Goal: Use online tool/utility: Utilize a website feature to perform a specific function

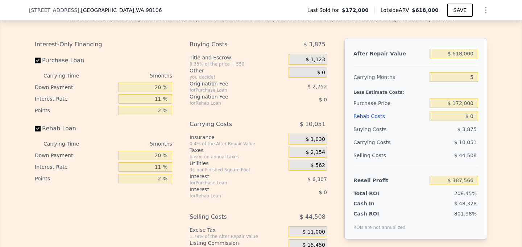
scroll to position [1035, 0]
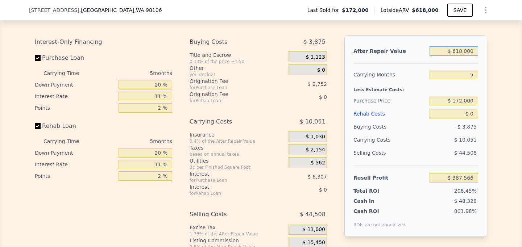
click at [466, 52] on input "$ 618,000" at bounding box center [454, 50] width 49 height 9
click at [468, 78] on input "5" at bounding box center [454, 74] width 49 height 9
click at [470, 96] on input "$ 172,000" at bounding box center [454, 100] width 49 height 9
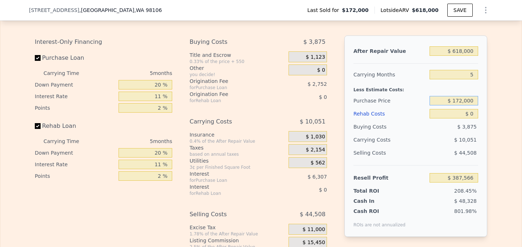
click at [470, 96] on input "$ 172,000" at bounding box center [454, 100] width 49 height 9
type input "$ 360,000"
click at [445, 124] on div "$ 3,875" at bounding box center [454, 126] width 49 height 13
type input "$ 189,037"
click at [472, 115] on input "$ 0" at bounding box center [454, 113] width 49 height 9
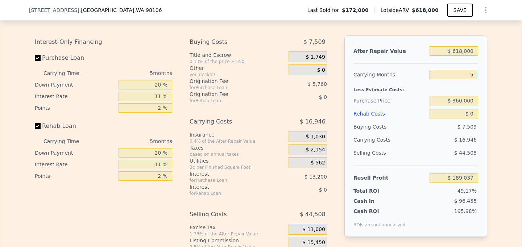
click at [473, 74] on input "5" at bounding box center [454, 74] width 49 height 9
type input "8"
type input "$ 178,869"
type input "8"
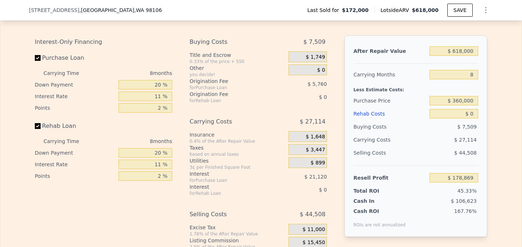
click at [493, 80] on div "Edit the assumptions in yellow boxes. Input profit to calculate an offer price.…" at bounding box center [261, 142] width 464 height 270
click at [470, 77] on input "8" at bounding box center [454, 74] width 49 height 9
click at [468, 111] on input "$ 0" at bounding box center [454, 113] width 49 height 9
click at [455, 51] on input "$ 618,000" at bounding box center [454, 50] width 49 height 9
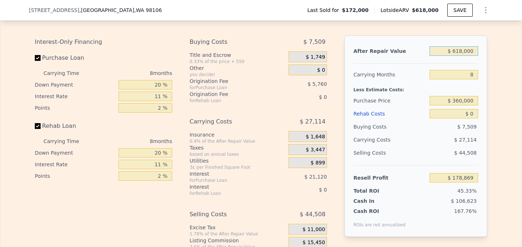
click at [455, 51] on input "$ 618,000" at bounding box center [454, 50] width 49 height 9
type input "$ 5"
type input "-$ 393,520"
type input "$ 57"
type input "-$ 393,471"
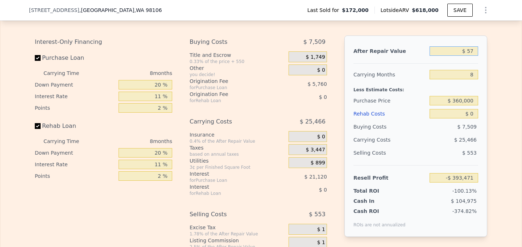
type input "$ 570"
type input "-$ 392,997"
type input "$ 57,000"
type input "-$ 340,732"
type input "$ 570,000"
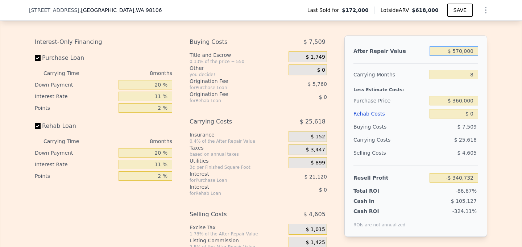
type input "$ 134,411"
click at [476, 112] on input "$ 0" at bounding box center [454, 113] width 49 height 9
click at [457, 50] on input "$ 570,000" at bounding box center [454, 50] width 49 height 9
type input "$ 50,000"
type input "-$ 347,215"
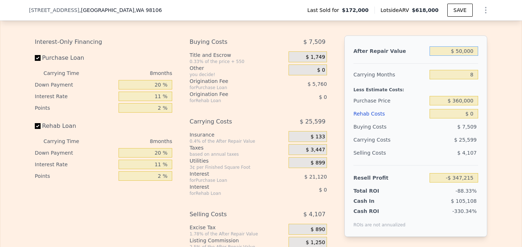
type input "$ 550,000"
type input "$ 115,886"
type input "$ 550,000"
click at [473, 116] on input "$ 0" at bounding box center [454, 113] width 49 height 9
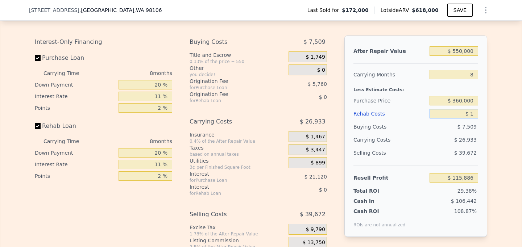
type input "$ 10"
type input "$ 115,876"
type input "$ 1,000"
type input "$ 114,814"
type input "$ 10,000"
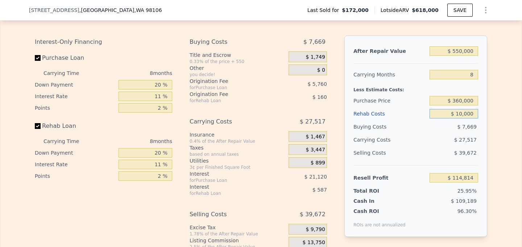
type input "$ 105,142"
type input "$ 100,000"
type input "$ 8,422"
type input "$ 100,000"
type input "$ 618,000"
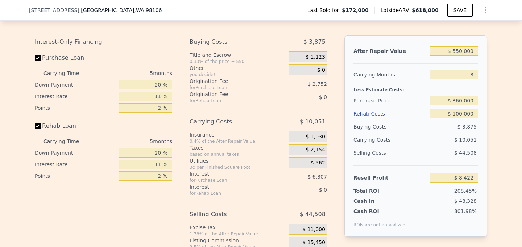
type input "5"
type input "$ 0"
click at [461, 52] on input "$ 618,000" at bounding box center [454, 50] width 49 height 9
click at [475, 111] on input "$ 0" at bounding box center [454, 113] width 49 height 9
click at [470, 96] on input "$ 360,000" at bounding box center [454, 100] width 49 height 9
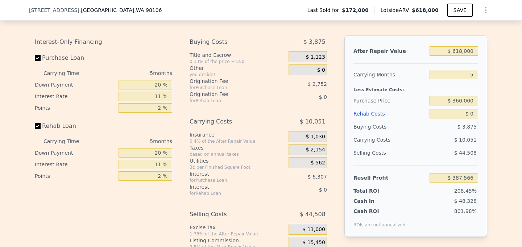
click at [459, 97] on input "$ 360,000" at bounding box center [454, 100] width 49 height 9
click at [462, 101] on input "$ 360,000" at bounding box center [454, 100] width 49 height 9
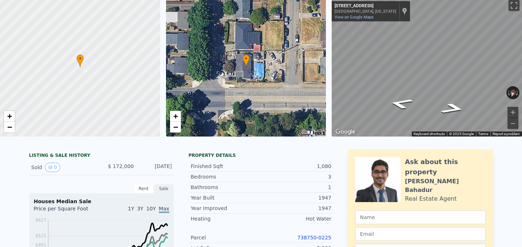
scroll to position [3, 0]
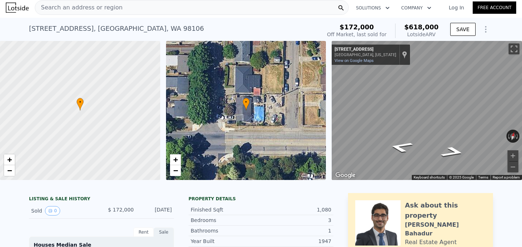
click at [486, 28] on icon "Show Options" at bounding box center [485, 29] width 9 height 9
type input "$ 189,037"
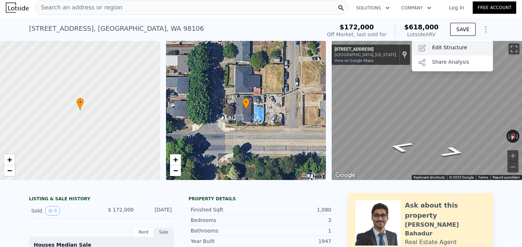
click at [451, 48] on div "Edit Structure" at bounding box center [452, 48] width 81 height 15
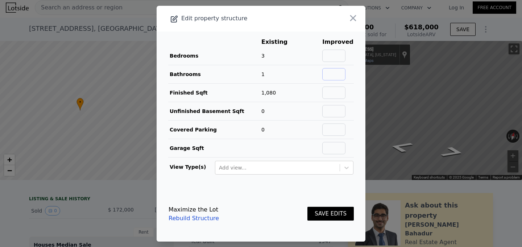
click at [339, 78] on input "text" at bounding box center [333, 74] width 23 height 12
type input "2"
click at [284, 114] on td "0" at bounding box center [280, 111] width 38 height 18
click at [320, 213] on button "SAVE EDITS" at bounding box center [330, 214] width 46 height 14
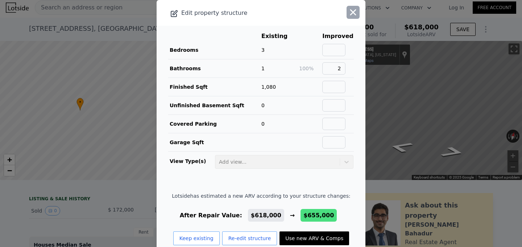
click at [352, 11] on icon "button" at bounding box center [353, 12] width 6 height 6
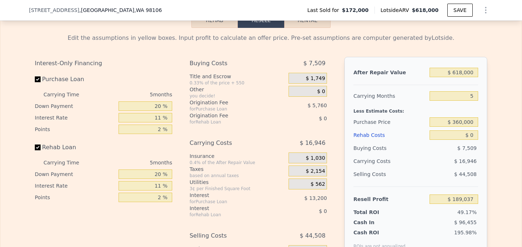
scroll to position [1015, 0]
click at [461, 119] on input "$ 360,000" at bounding box center [454, 121] width 49 height 9
click at [475, 135] on input "$ 0" at bounding box center [454, 134] width 49 height 9
click at [471, 96] on input "5" at bounding box center [454, 95] width 49 height 9
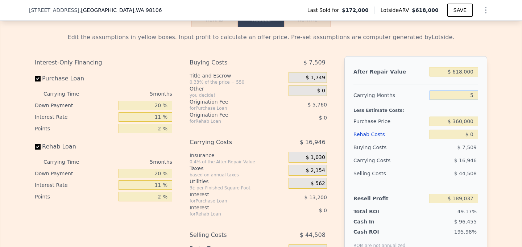
click at [471, 96] on input "5" at bounding box center [454, 95] width 49 height 9
type input "9"
type input "$ 175,479"
type input "9"
click at [475, 136] on input "$ 0" at bounding box center [454, 134] width 49 height 9
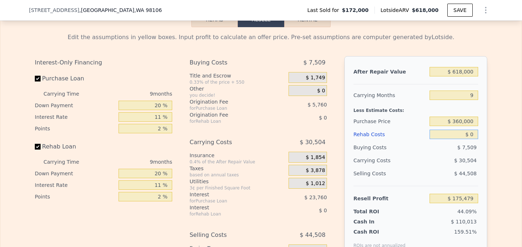
click at [475, 136] on input "$ 0" at bounding box center [454, 134] width 49 height 9
type input "$ 1"
type input "$ 175,478"
type input "$ 1,000"
type input "$ 174,400"
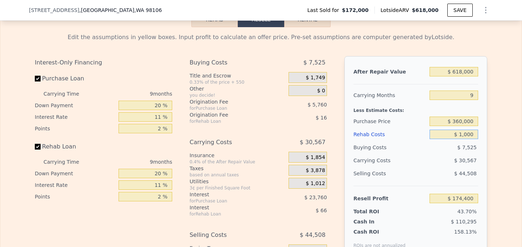
type input "$ 10,000"
type input "$ 164,662"
type input "$ 100,000"
type input "$ 67,282"
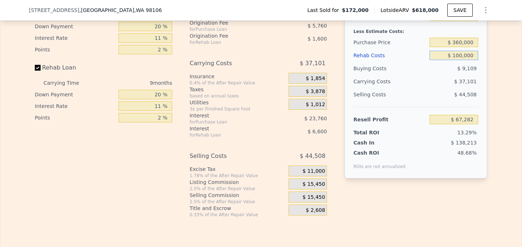
scroll to position [1102, 0]
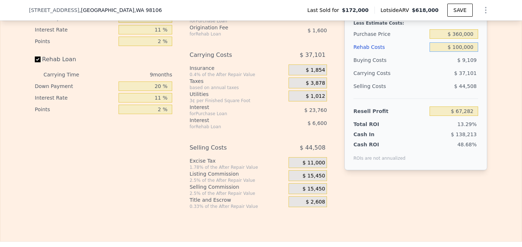
type input "$ 100,000"
type input "5"
type input "$ 0"
type input "$ 387,566"
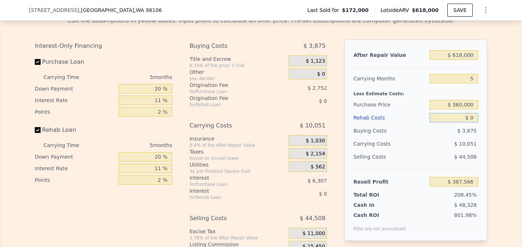
scroll to position [1023, 0]
